Goal: Contribute content: Contribute content

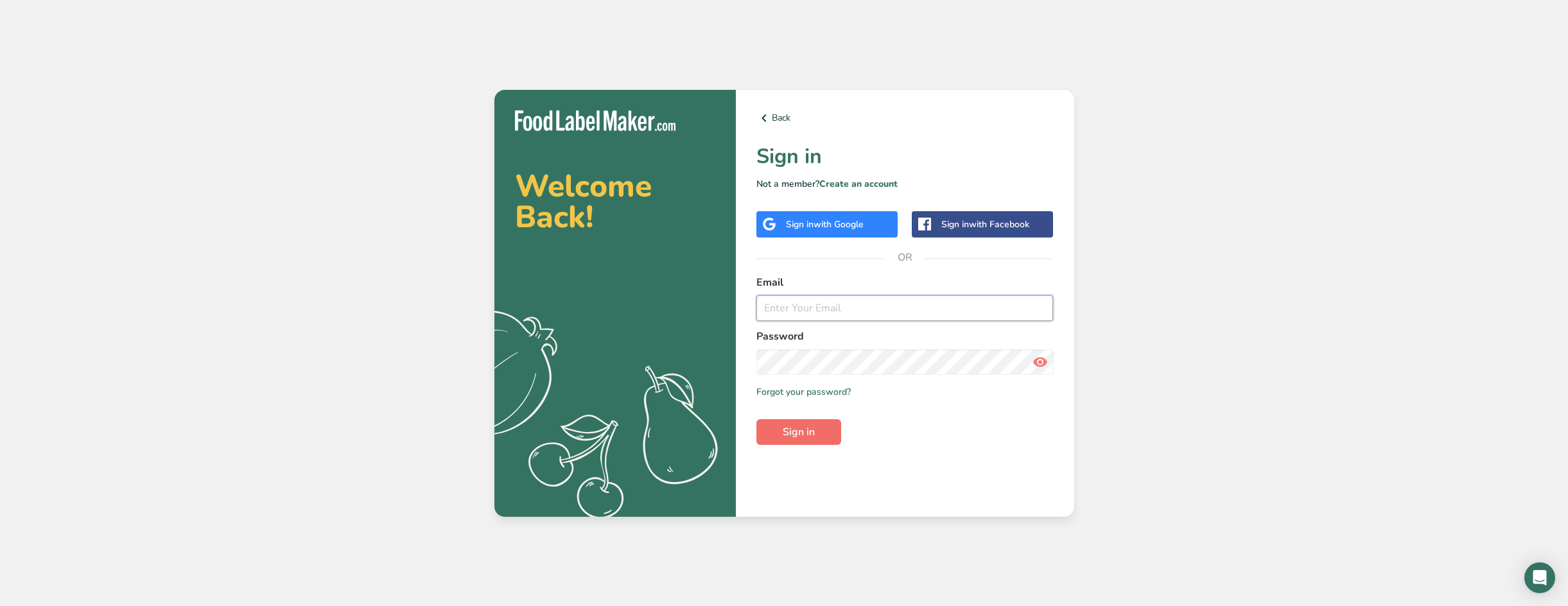
type input "[EMAIL_ADDRESS][DOMAIN_NAME]"
click at [800, 431] on span "Sign in" at bounding box center [799, 432] width 32 height 15
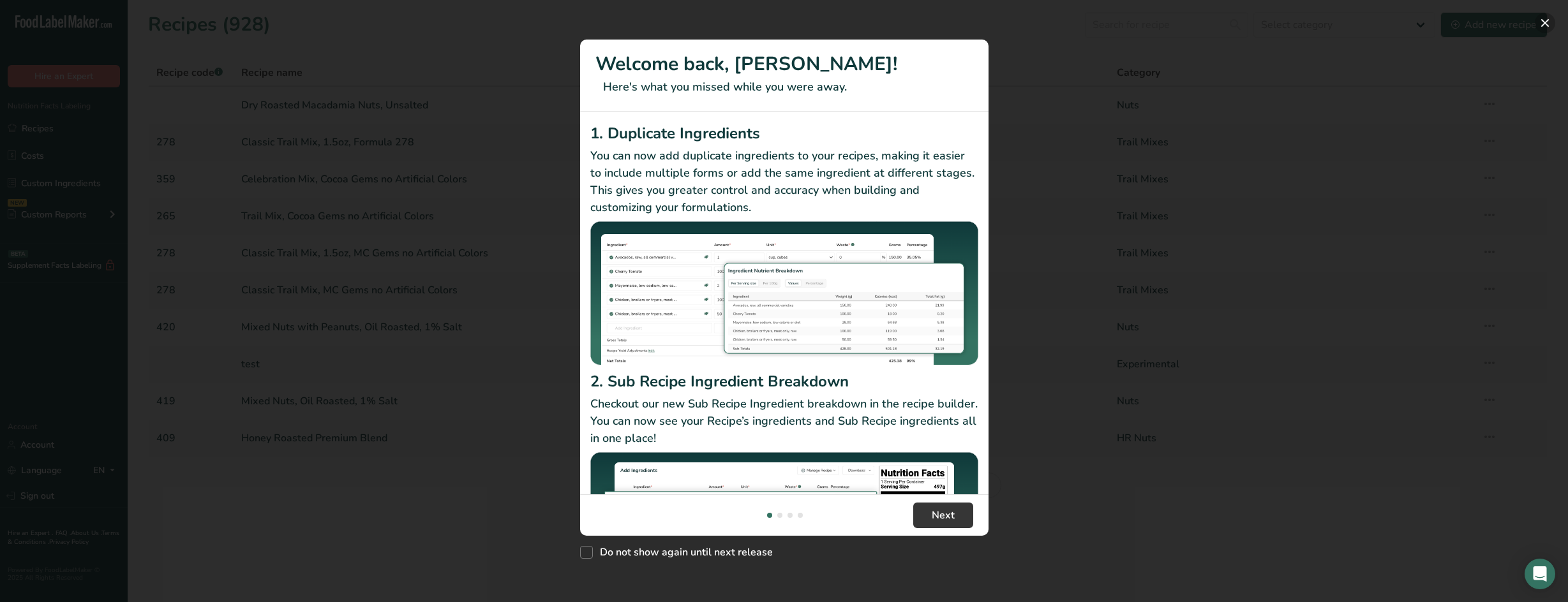
click at [1544, 23] on button "New Features" at bounding box center [1544, 23] width 21 height 21
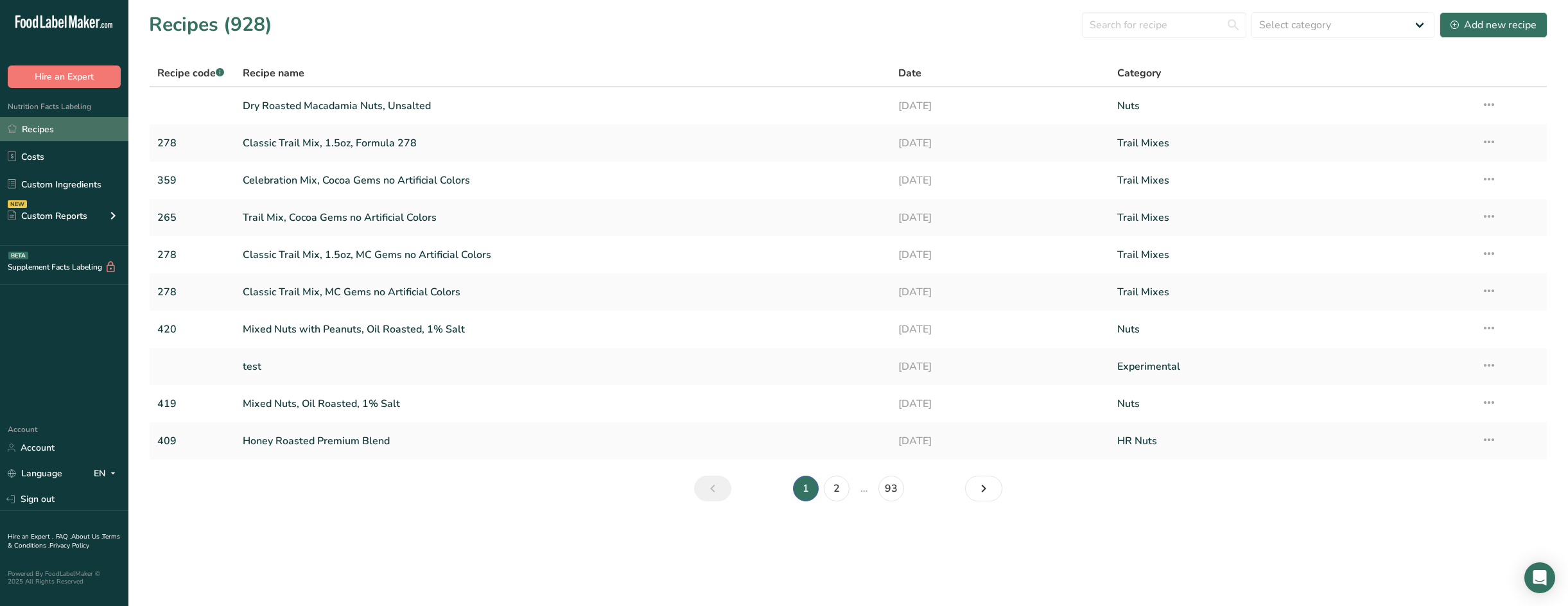
click at [40, 131] on link "Recipes" at bounding box center [64, 128] width 129 height 25
click at [79, 130] on link "Recipes" at bounding box center [64, 128] width 129 height 25
click at [1484, 27] on div "Add new recipe" at bounding box center [1493, 25] width 86 height 15
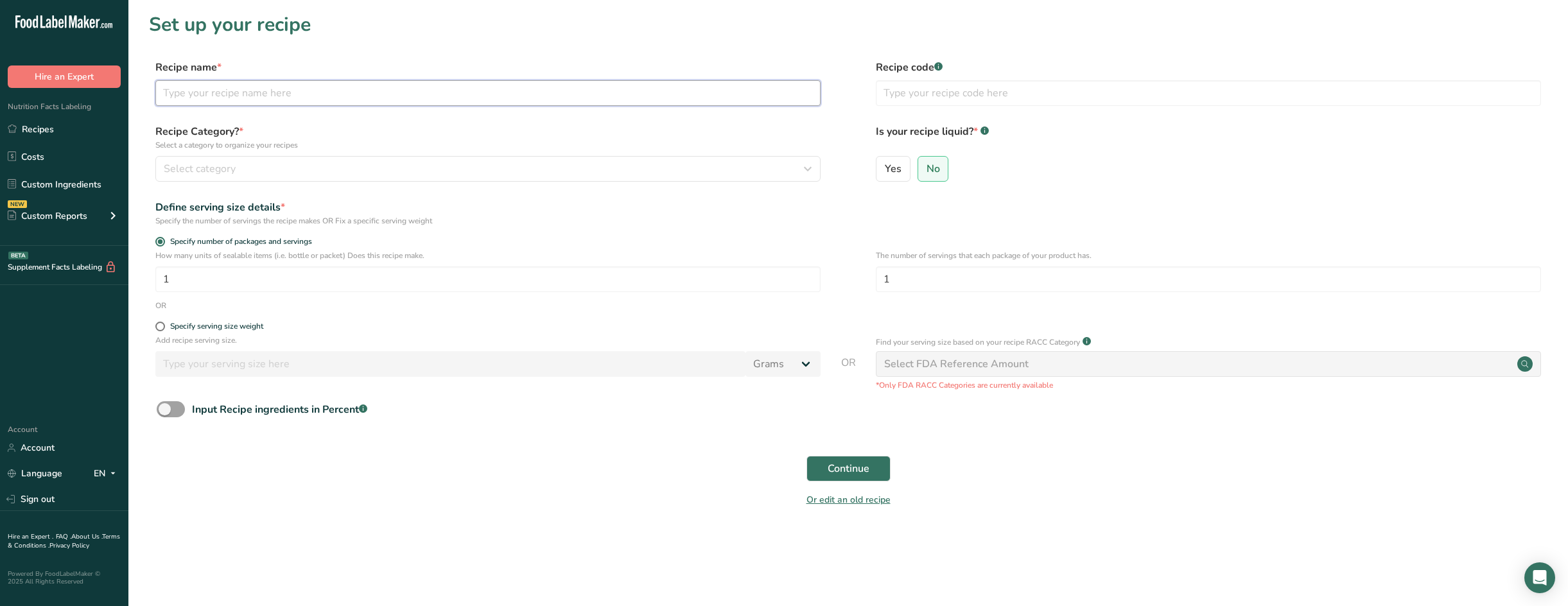
click at [452, 97] on input "text" at bounding box center [488, 93] width 665 height 26
type input "Red Confectionary Mini Cups"
click at [51, 129] on link "Recipes" at bounding box center [64, 128] width 129 height 25
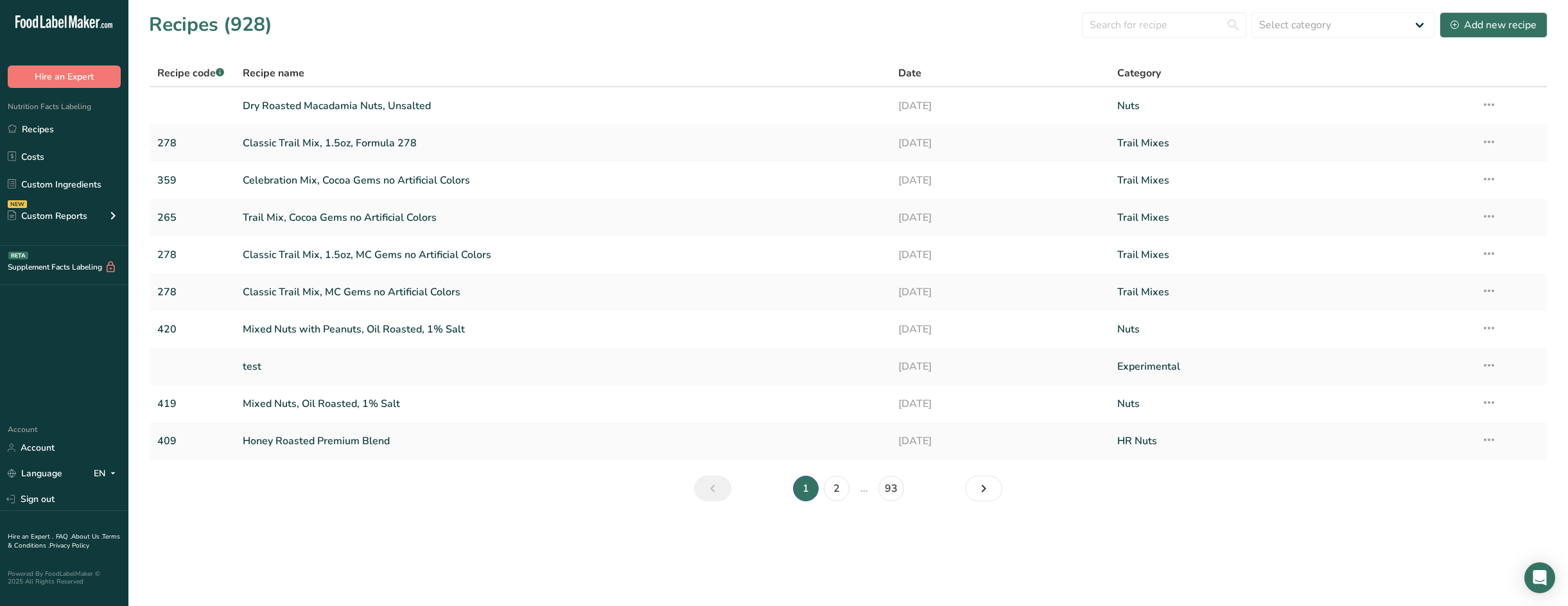
click at [438, 32] on div "Recipes (928) Select category All Archived Baked Goods [GEOGRAPHIC_DATA] Chocol…" at bounding box center [848, 25] width 1398 height 29
